Goal: Task Accomplishment & Management: Use online tool/utility

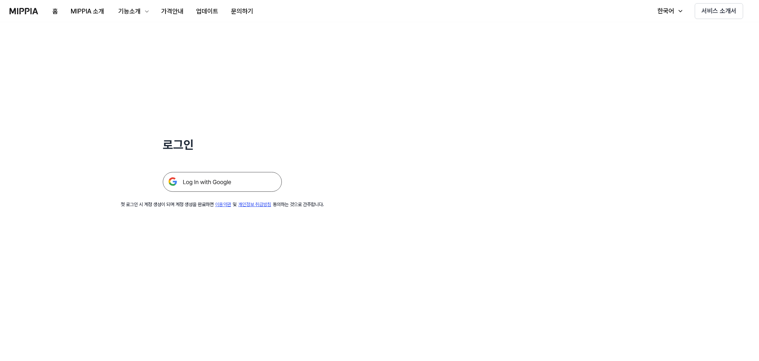
click at [255, 187] on img at bounding box center [222, 182] width 119 height 20
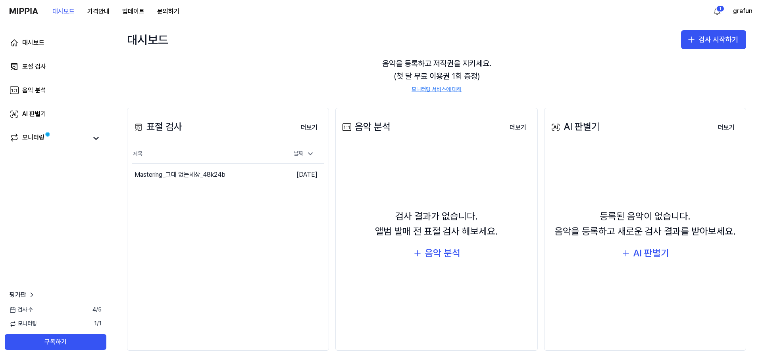
scroll to position [48, 0]
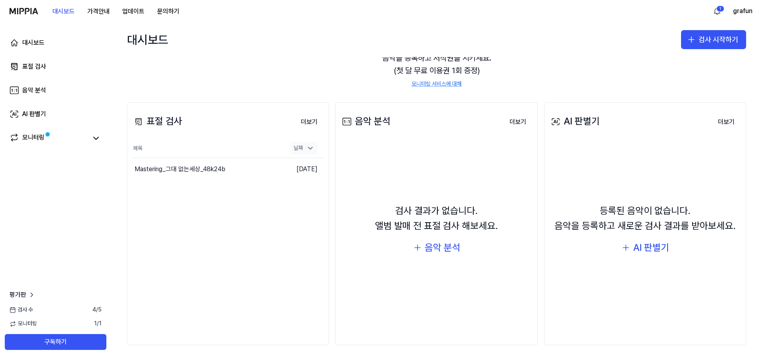
click at [304, 151] on div "날짜" at bounding box center [303, 148] width 27 height 13
click at [718, 46] on button "검사 시작하기" at bounding box center [713, 39] width 65 height 19
click at [672, 64] on div "표절 검사" at bounding box center [679, 62] width 20 height 8
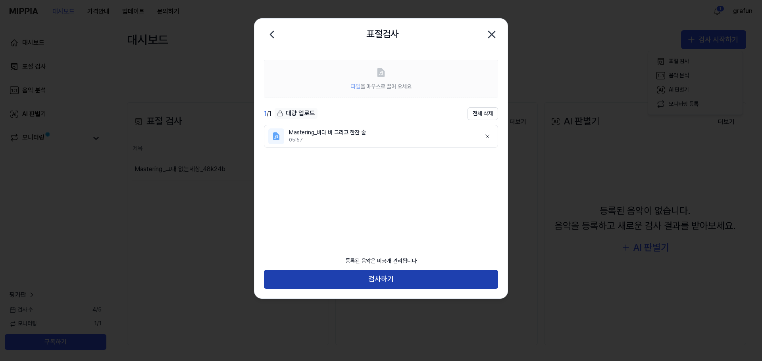
click at [383, 281] on button "검사하기" at bounding box center [381, 279] width 234 height 19
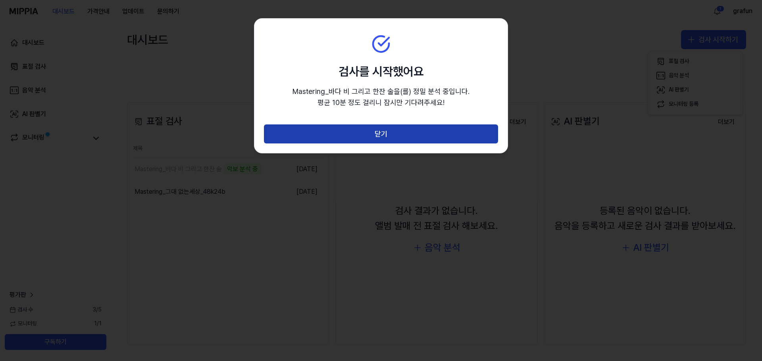
click at [412, 138] on button "닫기" at bounding box center [381, 134] width 234 height 19
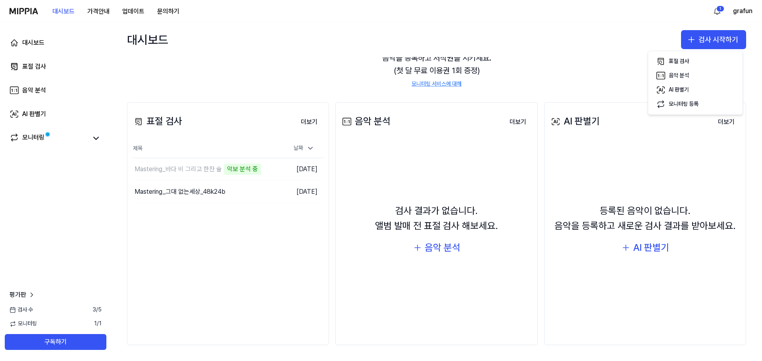
click at [571, 48] on div "대시보드 검사 시작하기" at bounding box center [436, 39] width 651 height 35
click at [206, 191] on div "Mastering_그대 없는세상_48k24b" at bounding box center [180, 192] width 91 height 10
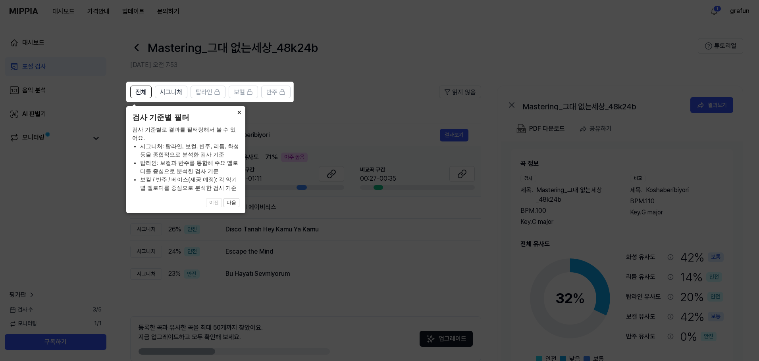
click at [238, 114] on button "×" at bounding box center [239, 111] width 13 height 11
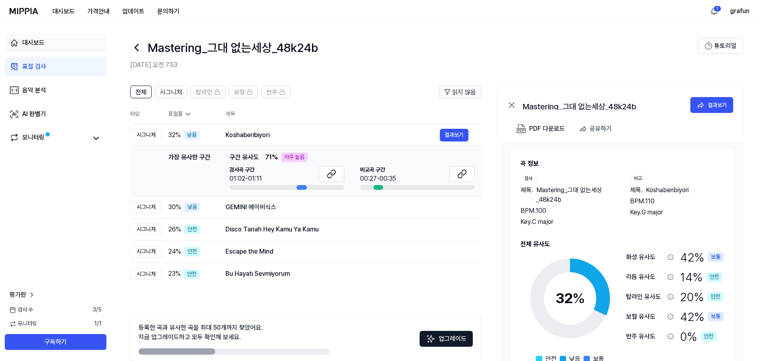
click at [29, 45] on div "대시보드" at bounding box center [33, 43] width 22 height 10
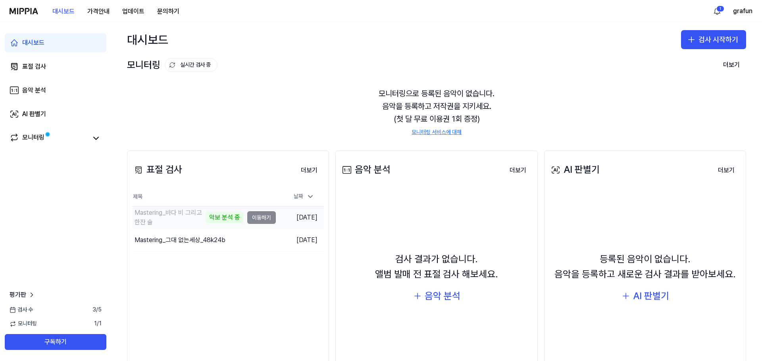
click at [225, 216] on div "악보 분석 중" at bounding box center [224, 217] width 37 height 11
click at [168, 298] on div "표절 검사 더보기 표절 검사 제목 날짜 Mastering_바다 비 그리고 한잔 술 64% 이동하기 2025.10.13. Mastering_그대…" at bounding box center [228, 273] width 202 height 244
click at [251, 218] on button "이동하기" at bounding box center [261, 217] width 29 height 13
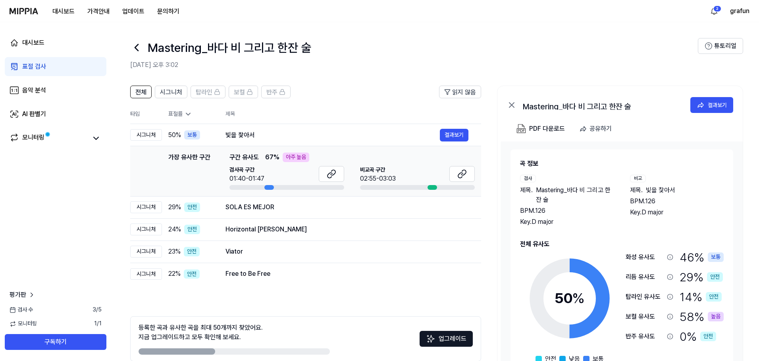
click at [709, 316] on div "높음" at bounding box center [716, 317] width 16 height 10
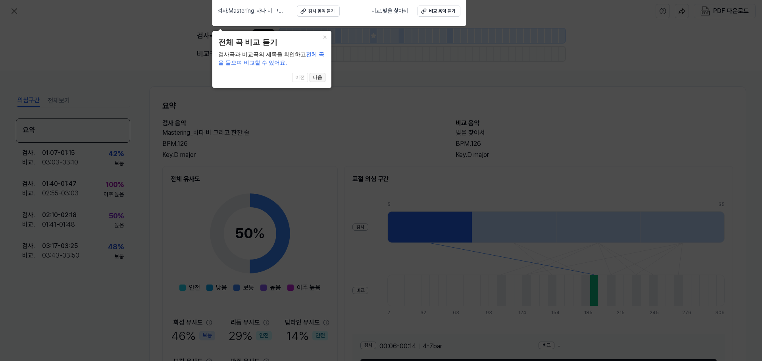
click at [316, 79] on button "다음" at bounding box center [318, 78] width 16 height 10
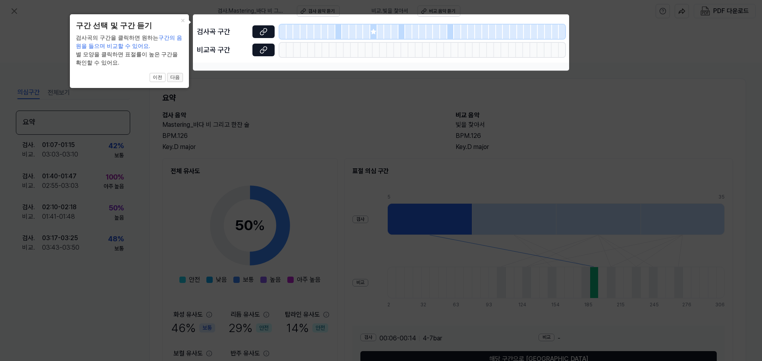
click at [170, 78] on button "다음" at bounding box center [175, 78] width 16 height 10
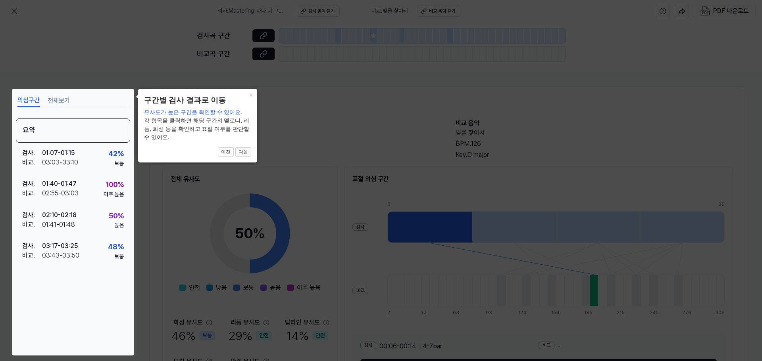
click at [246, 150] on button "다음" at bounding box center [243, 153] width 16 height 10
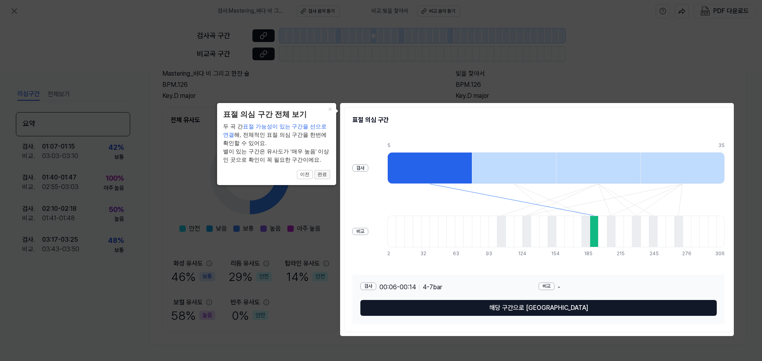
click at [321, 175] on button "완료" at bounding box center [322, 175] width 16 height 10
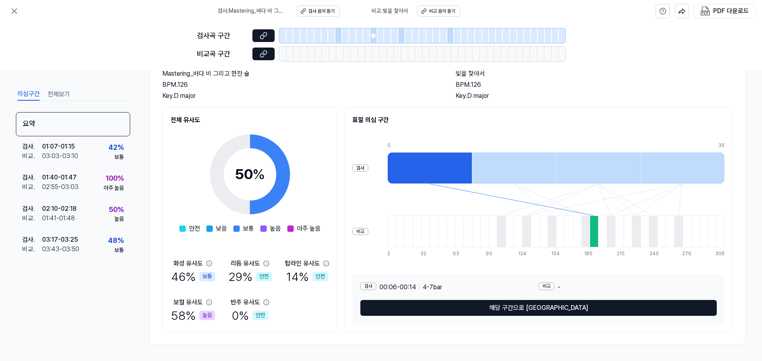
click at [505, 306] on button "해당 구간으로 이동" at bounding box center [538, 308] width 356 height 16
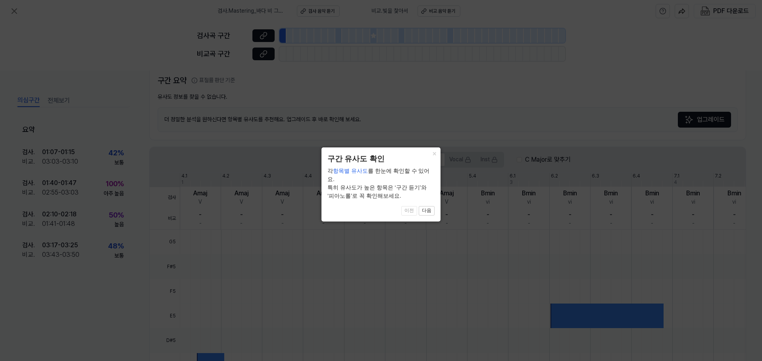
scroll to position [166, 0]
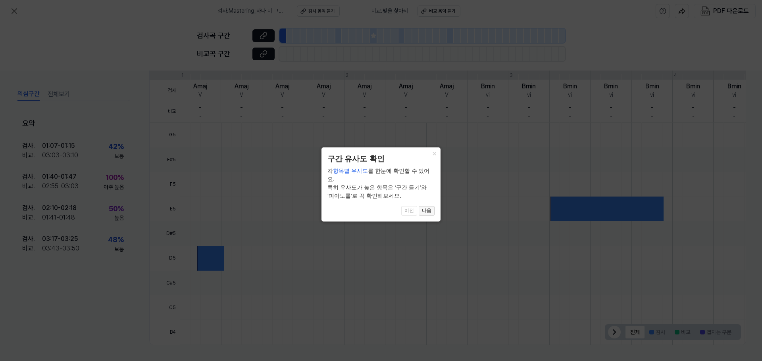
click at [430, 206] on button "다음" at bounding box center [427, 211] width 16 height 10
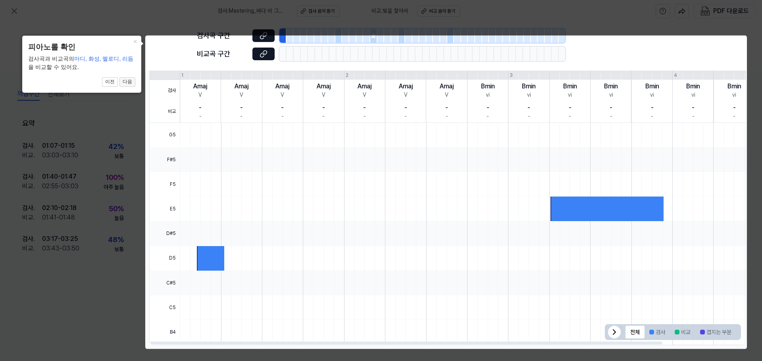
click at [129, 83] on button "다음" at bounding box center [127, 82] width 16 height 10
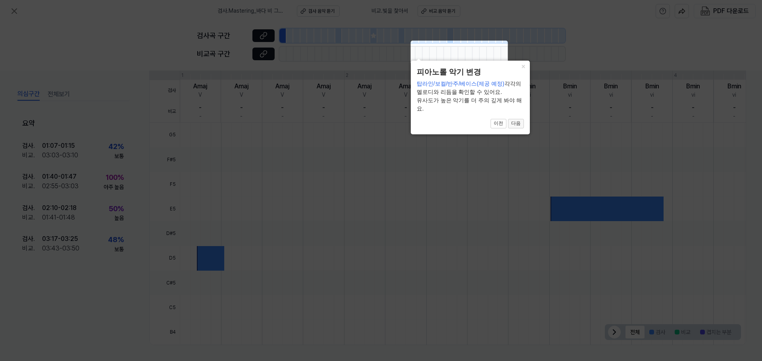
click at [521, 125] on button "다음" at bounding box center [516, 124] width 16 height 10
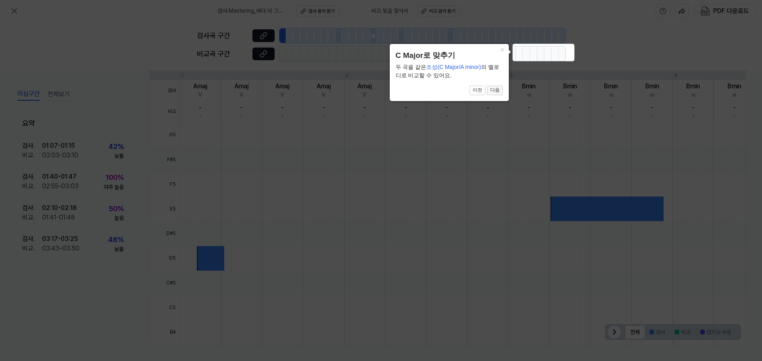
click at [497, 94] on button "다음" at bounding box center [495, 91] width 16 height 10
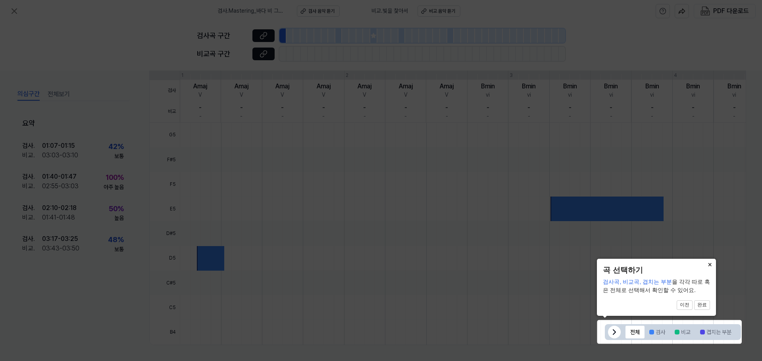
click at [709, 264] on button "×" at bounding box center [709, 264] width 13 height 11
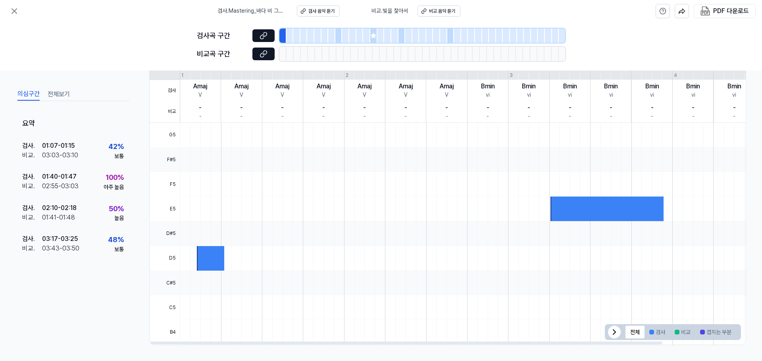
click at [610, 336] on icon at bounding box center [614, 333] width 10 height 10
drag, startPoint x: 726, startPoint y: 333, endPoint x: 726, endPoint y: 328, distance: 4.4
click at [727, 333] on icon at bounding box center [732, 333] width 10 height 10
click at [574, 207] on div at bounding box center [606, 209] width 113 height 25
click at [551, 146] on div at bounding box center [508, 135] width 656 height 25
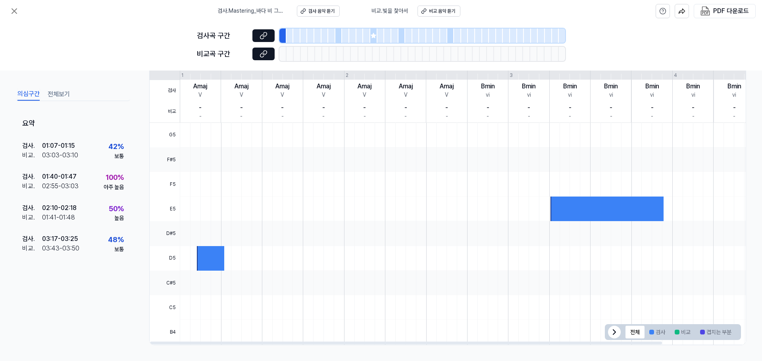
drag, startPoint x: 562, startPoint y: 105, endPoint x: 614, endPoint y: 105, distance: 52.4
click at [614, 105] on div "검사 비교 4.1 4.2 4.3 4.4 5.1 5.2 5.3 5.4 6.1 6.2 6.3 6.4 7.1 7.2 7.3 7.4 8.1 1 2 3…" at bounding box center [493, 94] width 686 height 57
click at [618, 104] on div "- -" at bounding box center [610, 111] width 41 height 21
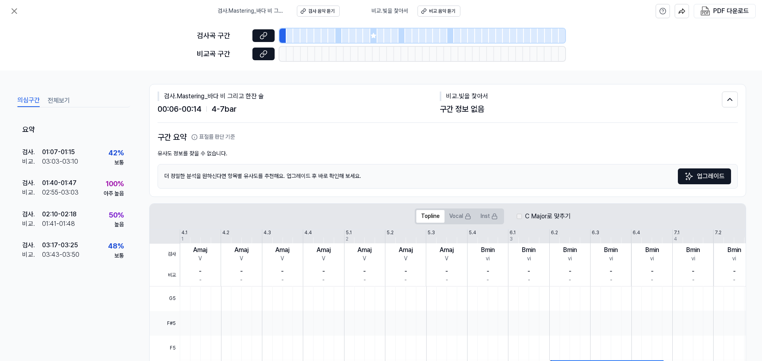
scroll to position [0, 0]
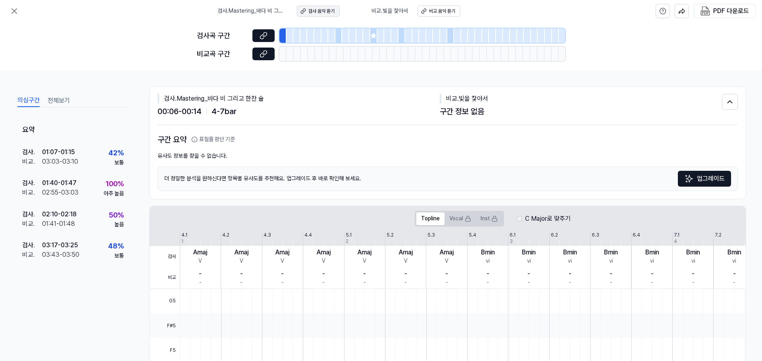
click at [317, 10] on div "검사 음악 듣기" at bounding box center [321, 11] width 26 height 7
click at [17, 12] on icon at bounding box center [15, 11] width 10 height 10
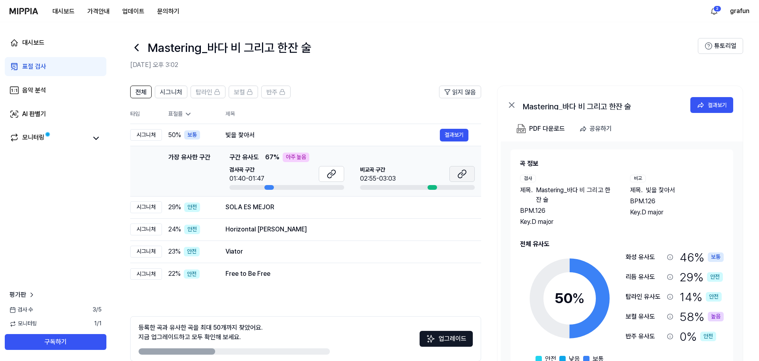
click at [463, 175] on icon at bounding box center [463, 172] width 5 height 5
click at [458, 176] on icon at bounding box center [462, 174] width 10 height 10
click at [335, 172] on icon at bounding box center [333, 172] width 5 height 5
click at [714, 315] on div "높음" at bounding box center [716, 317] width 16 height 10
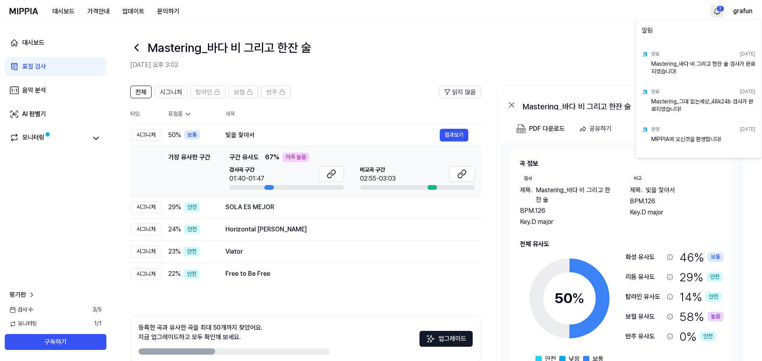
click at [713, 10] on html "대시보드 가격안내 업데이트 문의하기 2 grafun 대시보드 표절 검사 음악 분석 AI 판별기 모니터링 평가판 검사 수 3 / 5 모니터링 1…" at bounding box center [381, 180] width 762 height 361
click at [508, 43] on html "대시보드 가격안내 업데이트 문의하기 grafun 대시보드 표절 검사 음악 분석 AI 판별기 모니터링 평가판 검사 수 3 / 5 모니터링 1 /…" at bounding box center [381, 180] width 762 height 361
